Goal: Information Seeking & Learning: Learn about a topic

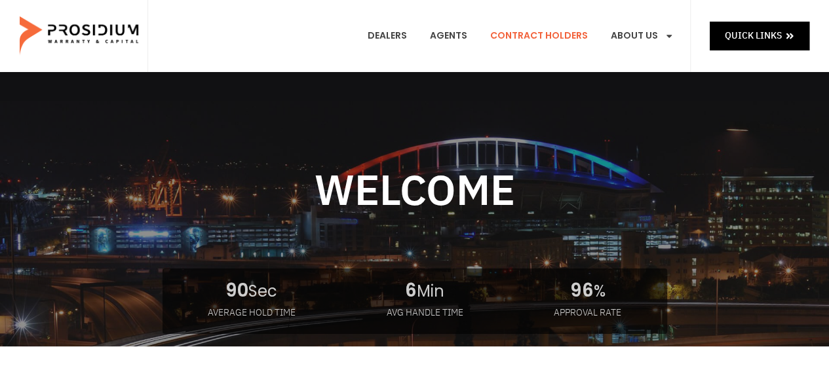
click at [559, 33] on link "Contract Holders" at bounding box center [538, 36] width 117 height 48
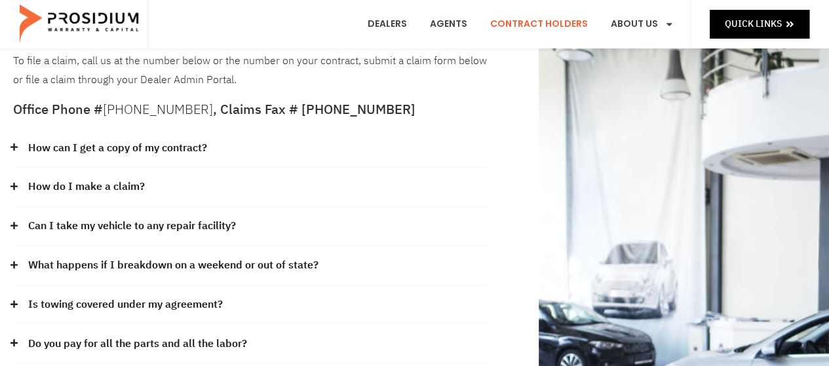
scroll to position [115, 0]
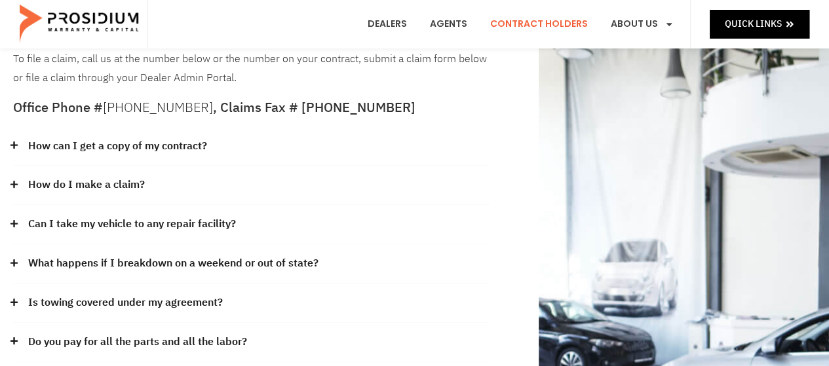
click at [153, 142] on link "How can I get a copy of my contract?" at bounding box center [117, 146] width 179 height 19
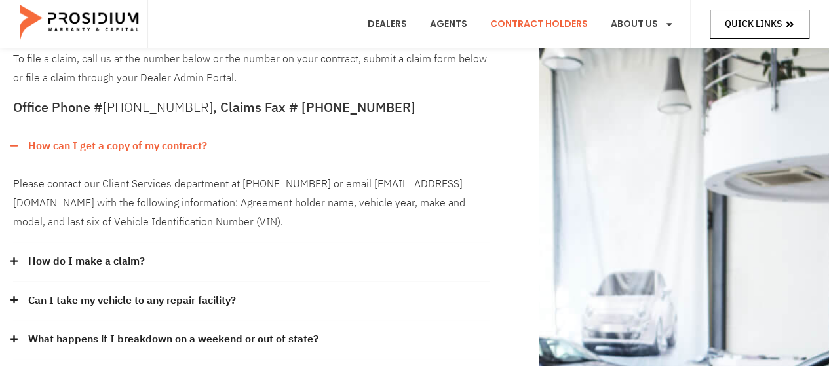
click at [767, 30] on span "Quick Links" at bounding box center [753, 24] width 57 height 16
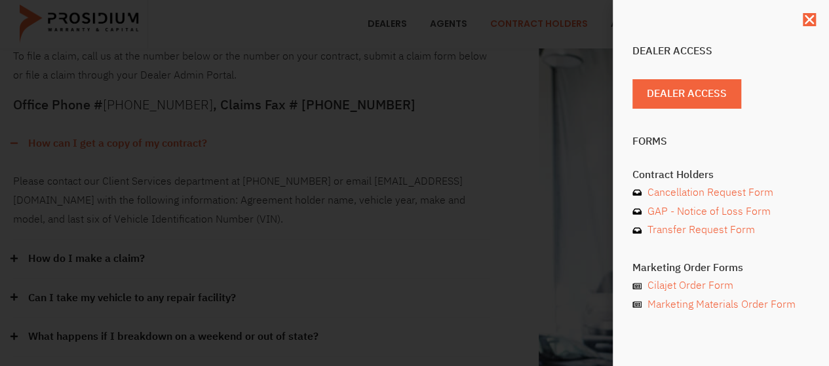
scroll to position [0, 0]
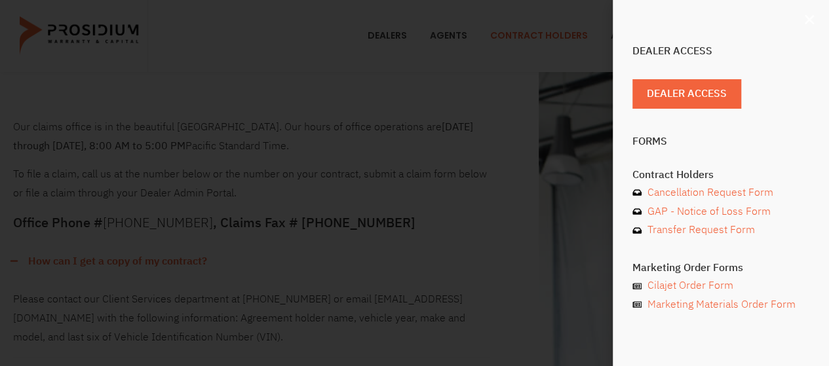
click at [806, 25] on icon "Close" at bounding box center [809, 19] width 13 height 13
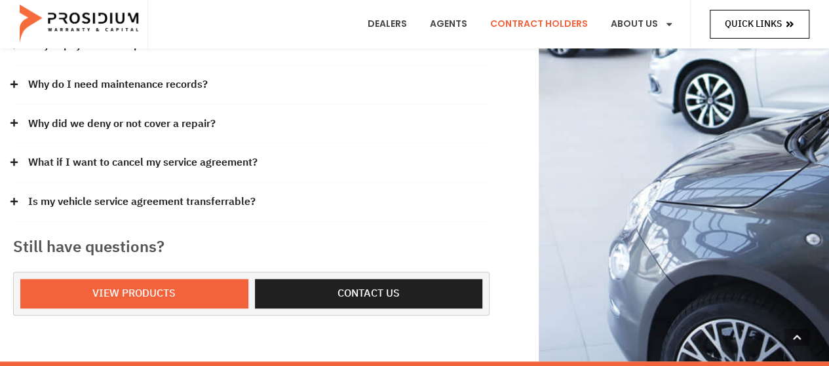
scroll to position [570, 0]
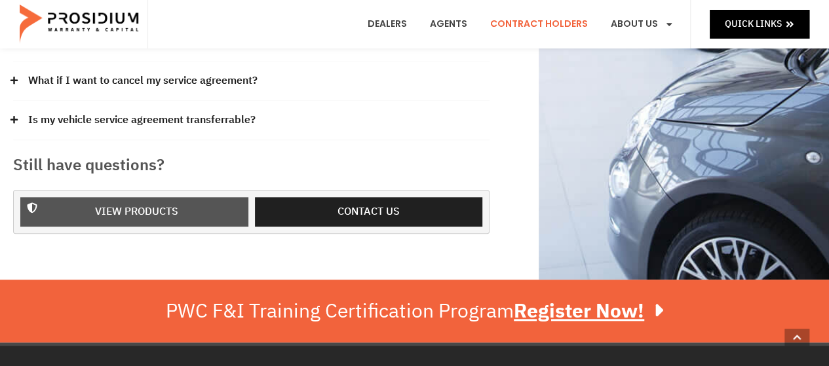
click at [147, 208] on span "View Products" at bounding box center [136, 212] width 83 height 19
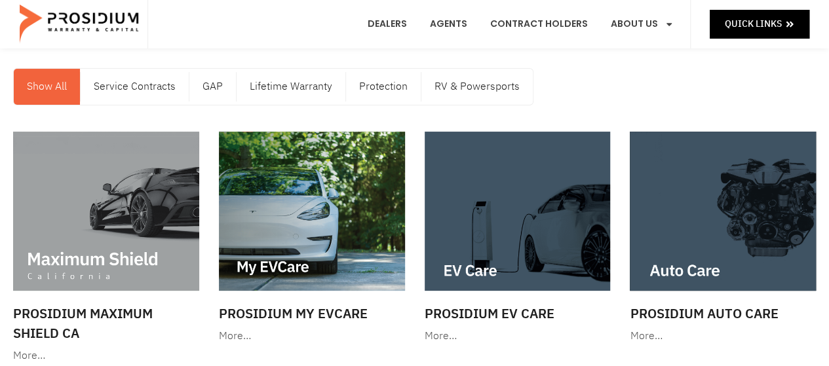
scroll to position [67, 0]
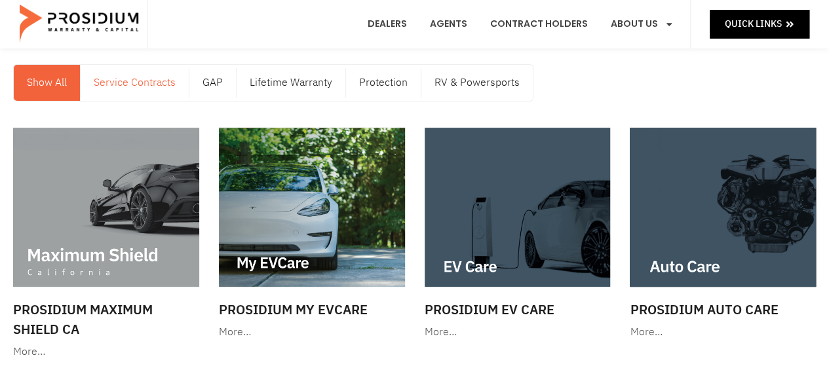
click at [162, 85] on link "Service Contracts" at bounding box center [135, 83] width 108 height 36
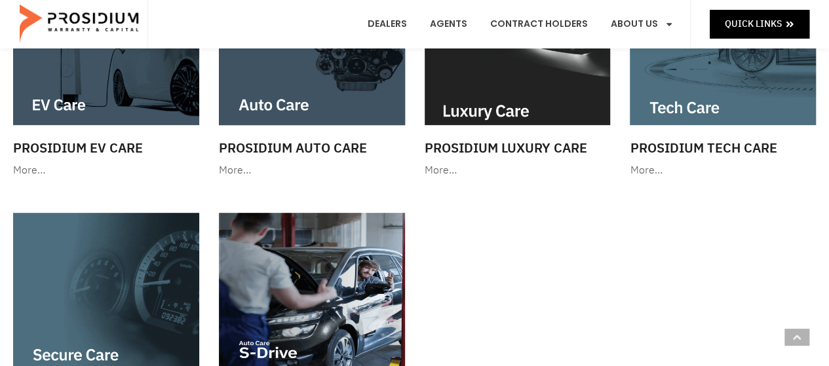
scroll to position [231, 0]
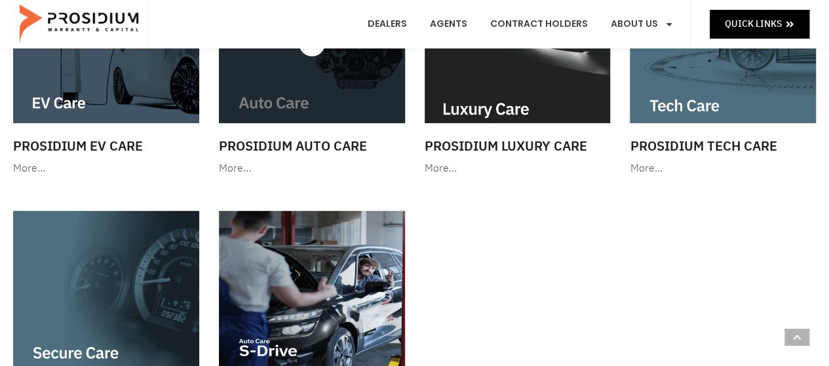
click at [244, 166] on div "More…" at bounding box center [312, 168] width 186 height 19
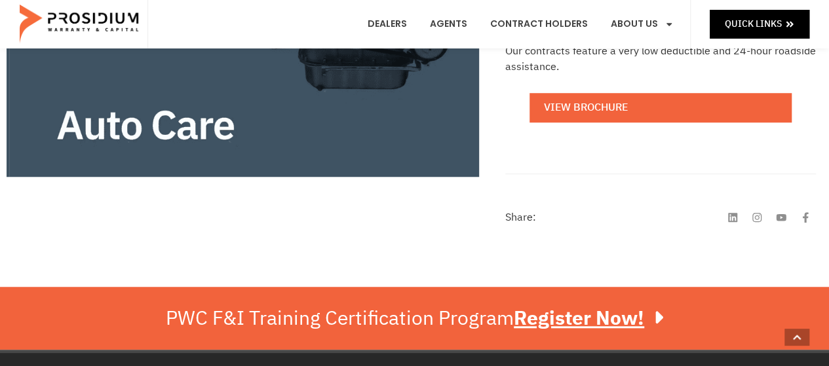
scroll to position [489, 0]
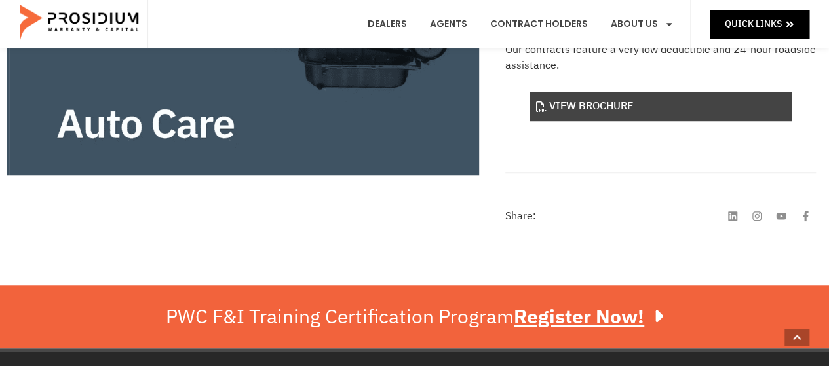
click at [608, 106] on link "View Brochure" at bounding box center [661, 106] width 262 height 29
